Goal: Information Seeking & Learning: Learn about a topic

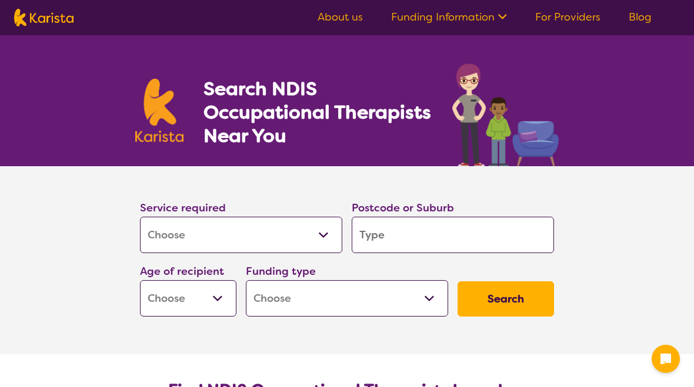
select select "[MEDICAL_DATA]"
click at [470, 239] on input "search" at bounding box center [453, 235] width 202 height 36
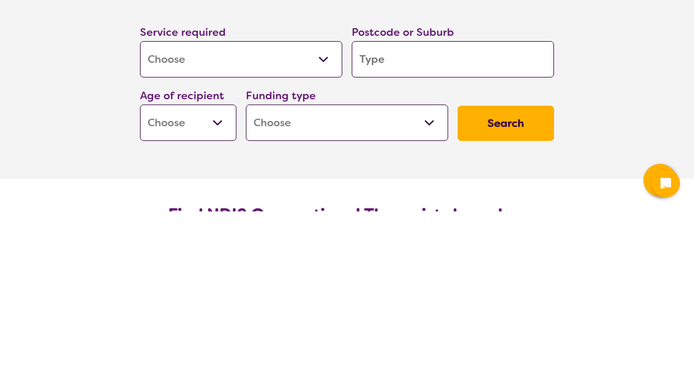
type input "2"
type input "23"
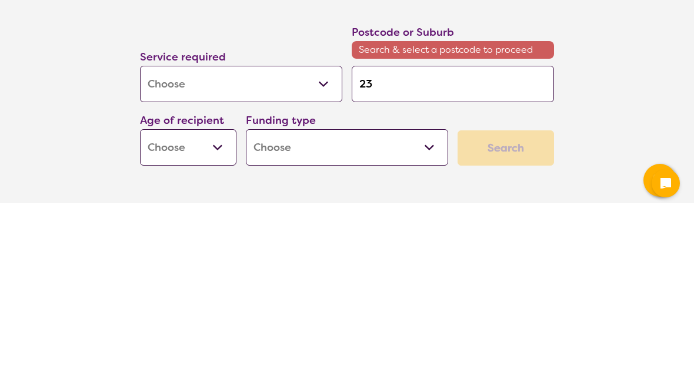
type input "232"
type input "2321"
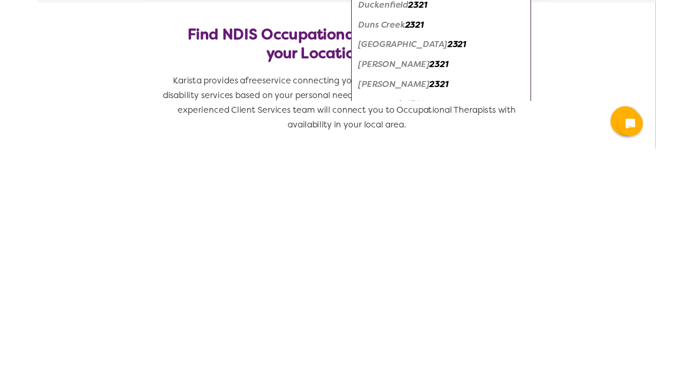
scroll to position [132, 0]
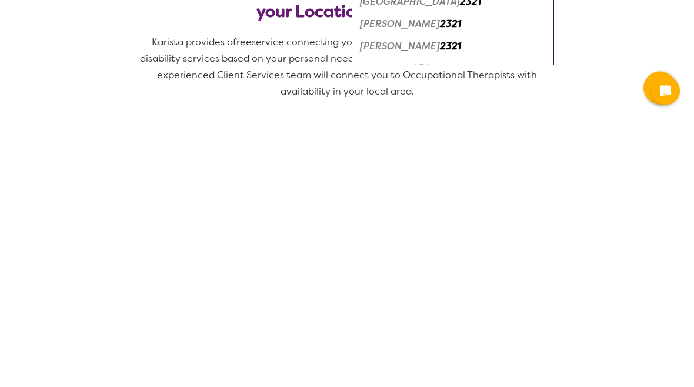
type input "2321"
click at [417, 264] on em "[GEOGRAPHIC_DATA]" at bounding box center [410, 270] width 100 height 12
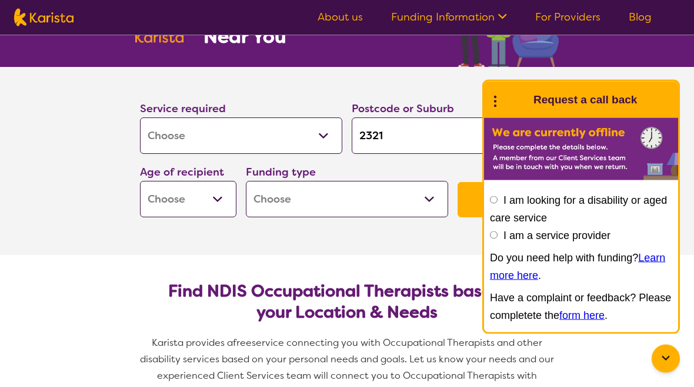
click at [203, 201] on select "Early Childhood - 0 to 9 Child - 10 to 11 Adolescent - 12 to 17 Adult - 18 to 6…" at bounding box center [188, 200] width 96 height 36
select select "AD"
click at [371, 202] on select "Home Care Package (HCP) National Disability Insurance Scheme (NDIS) I don't know" at bounding box center [347, 199] width 202 height 36
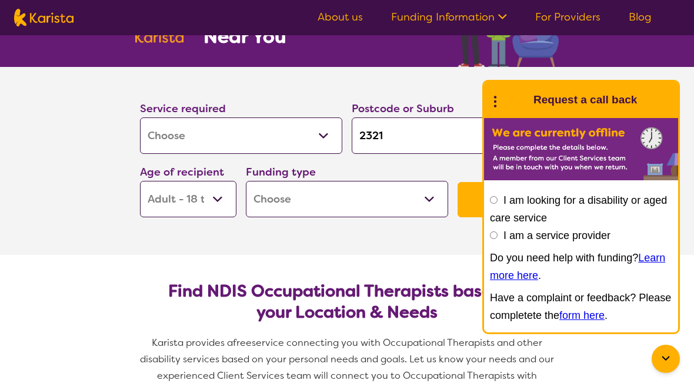
select select "NDIS"
click at [469, 198] on button "Search" at bounding box center [505, 199] width 96 height 35
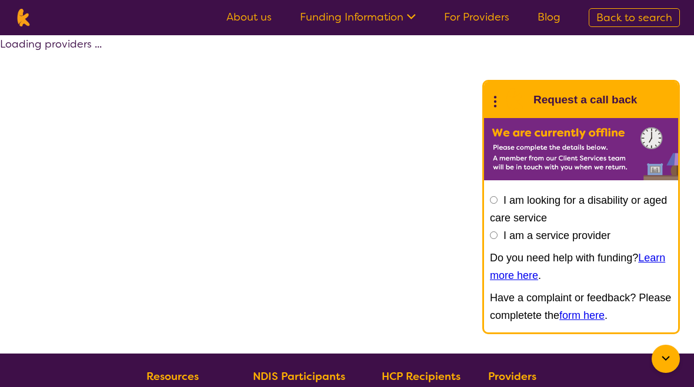
select select "by_score"
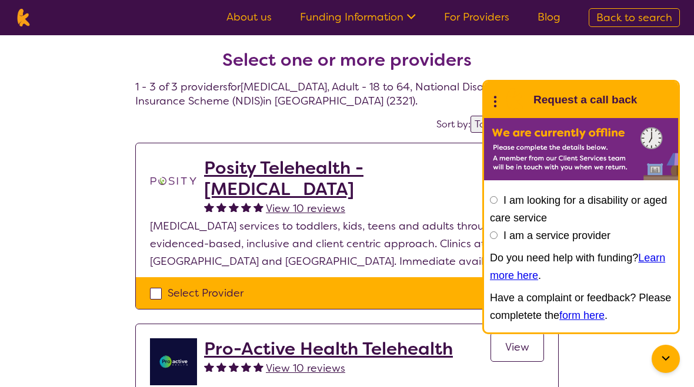
click at [502, 101] on icon at bounding box center [494, 100] width 15 height 18
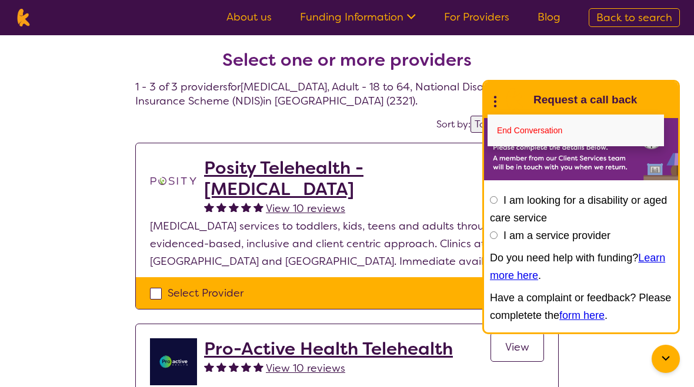
click at [536, 136] on link "End Conversation" at bounding box center [575, 131] width 176 height 32
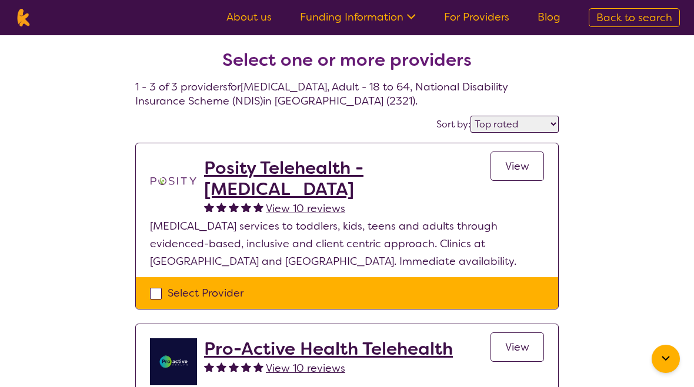
scroll to position [99, 0]
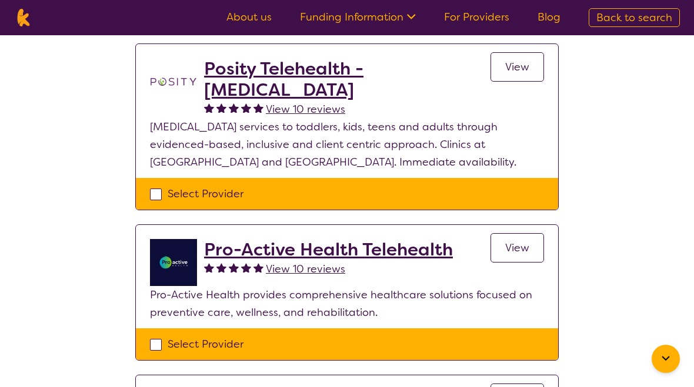
select select "[MEDICAL_DATA]"
select select "AD"
select select "NDIS"
select select "[MEDICAL_DATA]"
select select "AD"
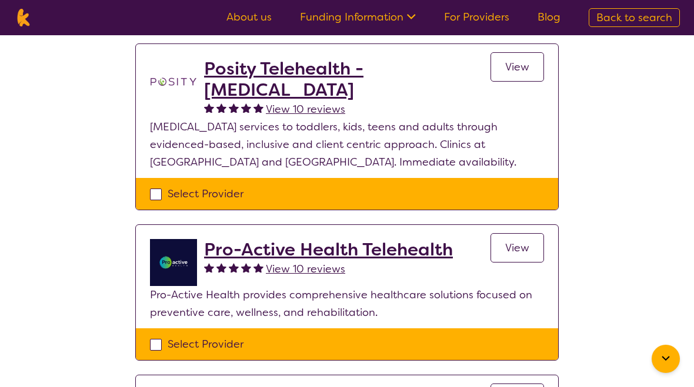
select select "NDIS"
